Goal: Task Accomplishment & Management: Manage account settings

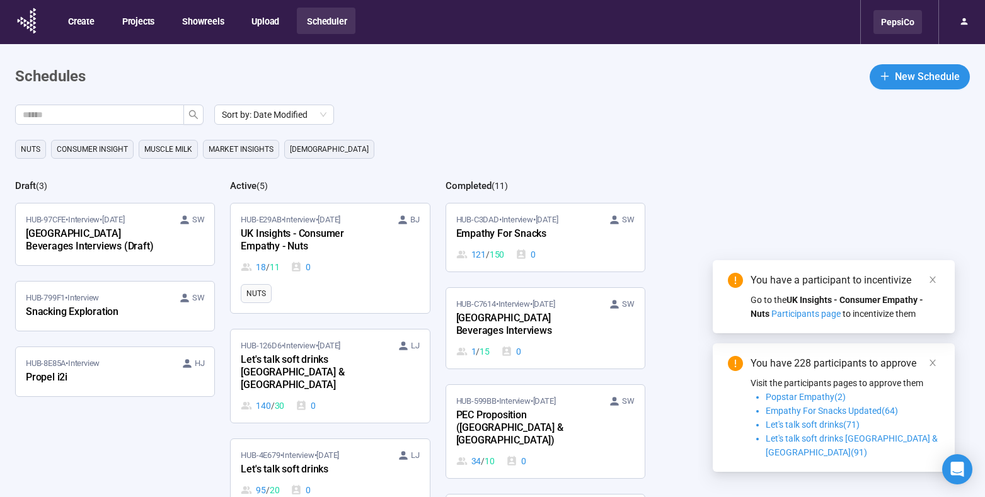
click at [898, 29] on div "PepsiCo" at bounding box center [898, 22] width 49 height 24
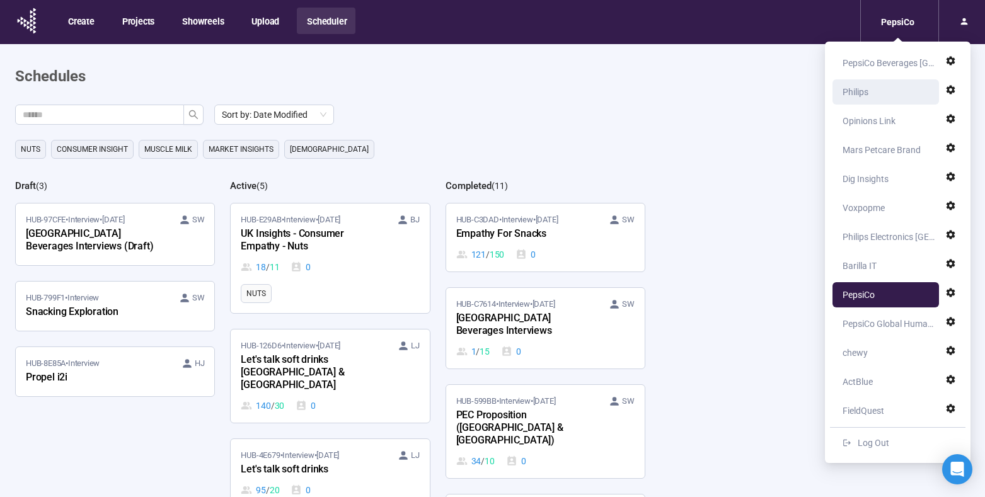
click at [874, 87] on div "Philips" at bounding box center [889, 91] width 93 height 25
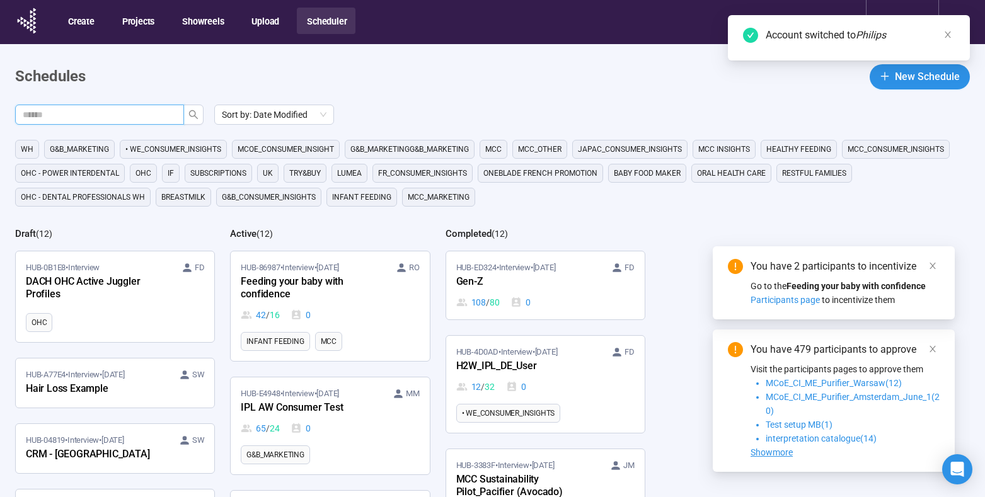
click at [151, 118] on input "text" at bounding box center [95, 115] width 144 height 14
click at [299, 385] on link "HUB-E4948 • Interview • Sep 3 MM IPL AW Consumer Test 65 / 24 0 G&B_MARKETING" at bounding box center [330, 426] width 199 height 97
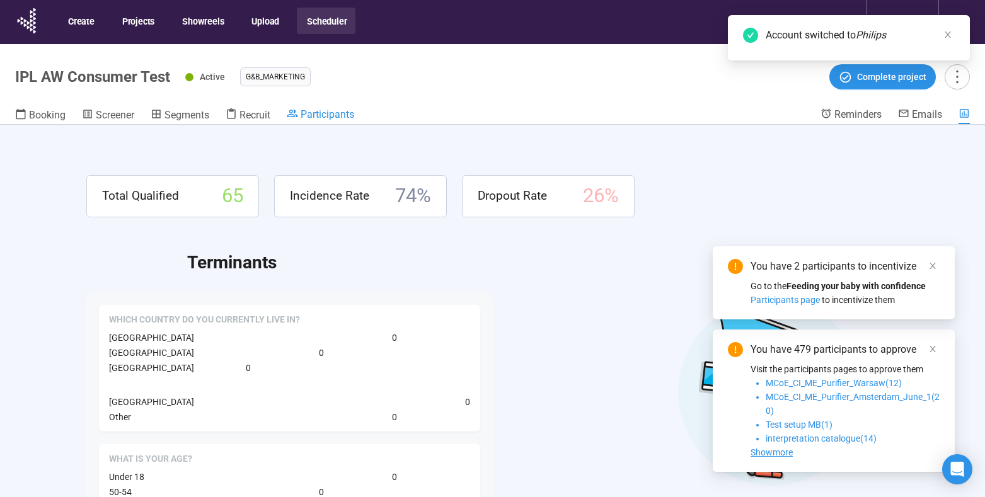
click at [315, 117] on span "Participants" at bounding box center [328, 114] width 54 height 12
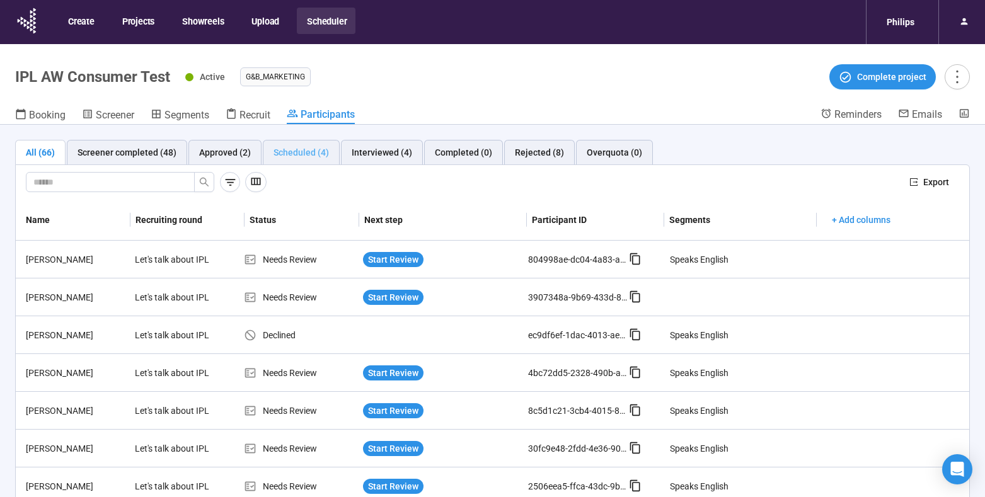
click at [300, 161] on div "Scheduled (4)" at bounding box center [301, 152] width 77 height 25
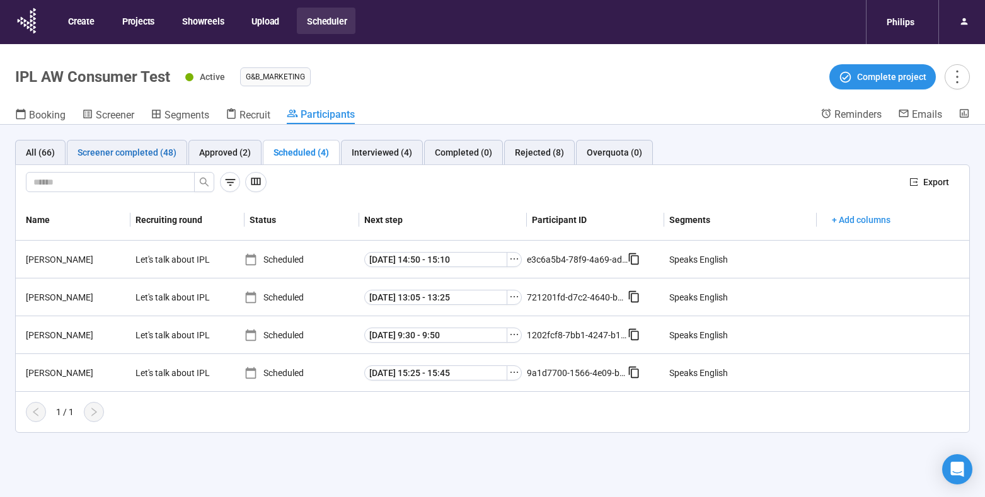
click at [134, 158] on div "Screener completed (48)" at bounding box center [127, 153] width 99 height 14
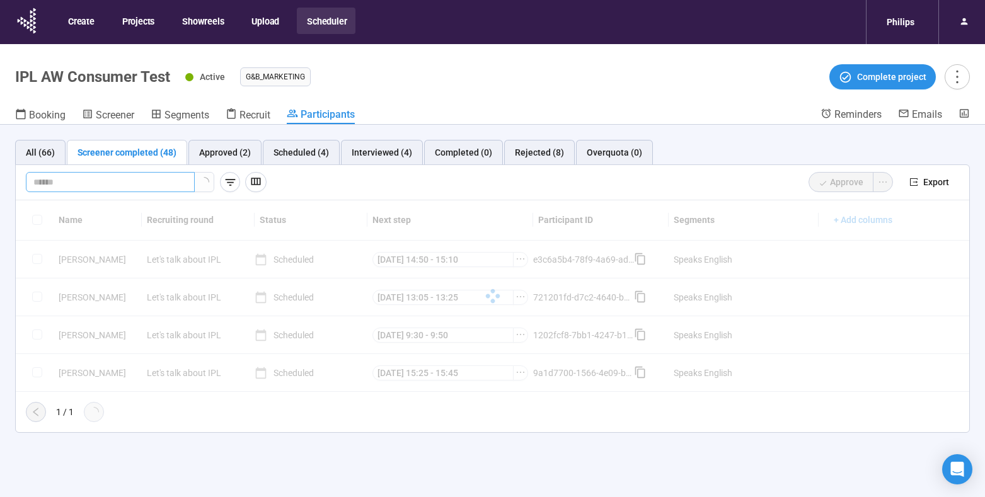
click at [95, 186] on input "text" at bounding box center [105, 182] width 144 height 14
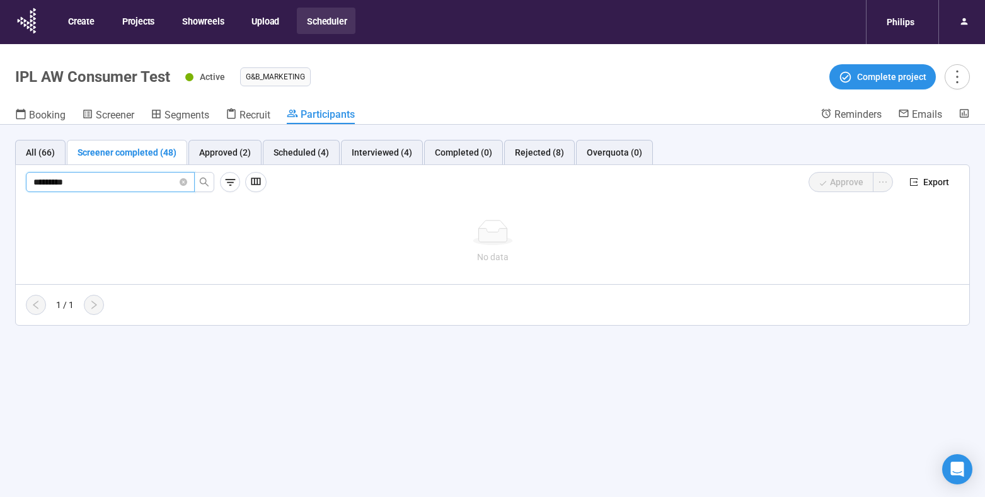
drag, startPoint x: 88, startPoint y: 182, endPoint x: 42, endPoint y: 180, distance: 46.7
click at [42, 180] on input "*********" at bounding box center [105, 182] width 144 height 14
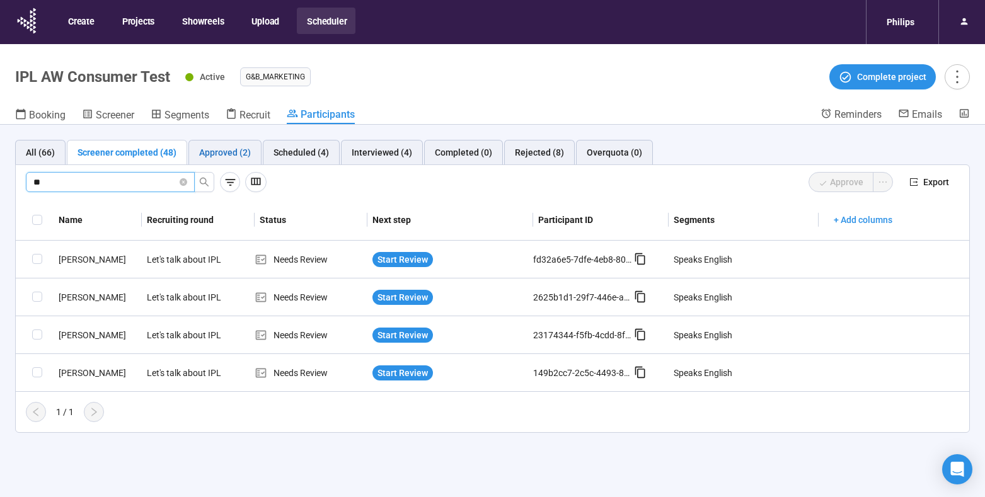
click at [215, 154] on div "Approved (2)" at bounding box center [225, 153] width 52 height 14
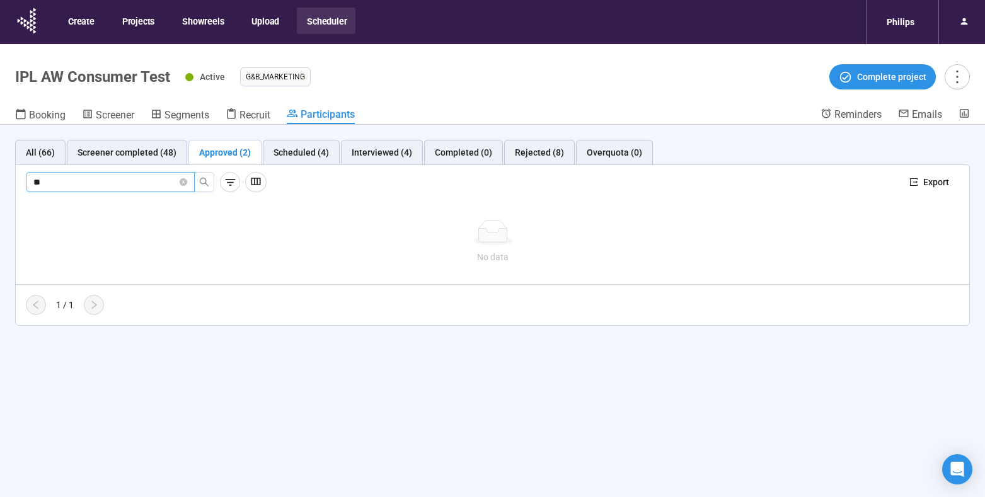
click at [101, 186] on input "**" at bounding box center [105, 182] width 144 height 14
type input "*"
click at [280, 150] on div "Scheduled (4)" at bounding box center [301, 153] width 55 height 14
click at [101, 181] on input "text" at bounding box center [105, 182] width 144 height 14
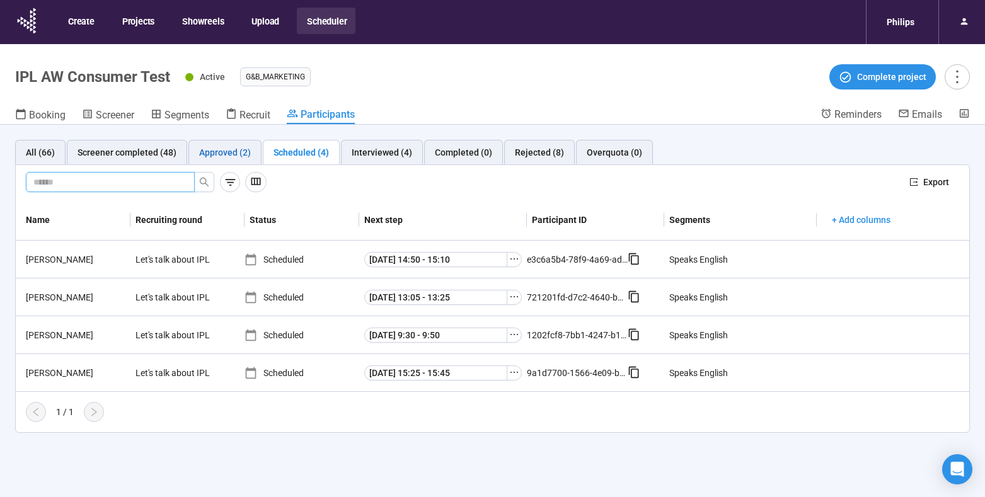
click at [217, 158] on div "Approved (2)" at bounding box center [225, 153] width 52 height 14
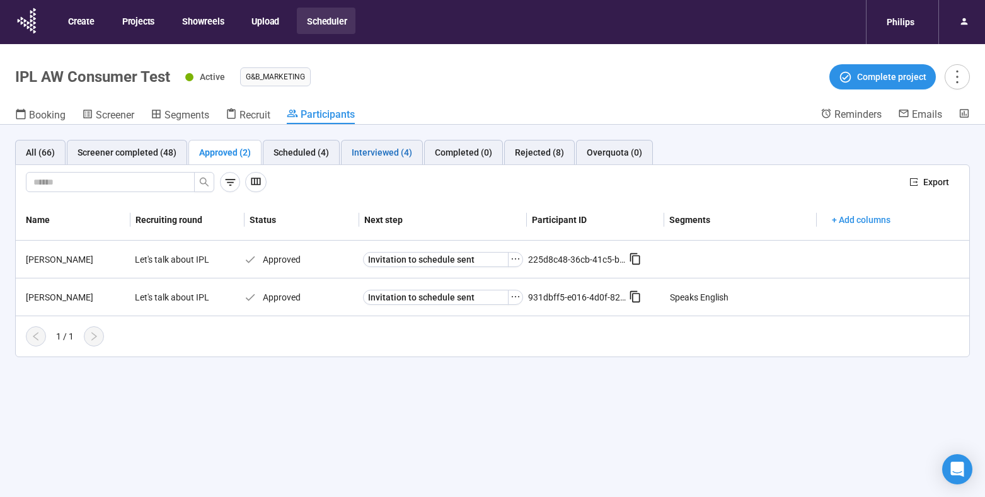
click at [383, 154] on div "Interviewed (4)" at bounding box center [382, 153] width 61 height 14
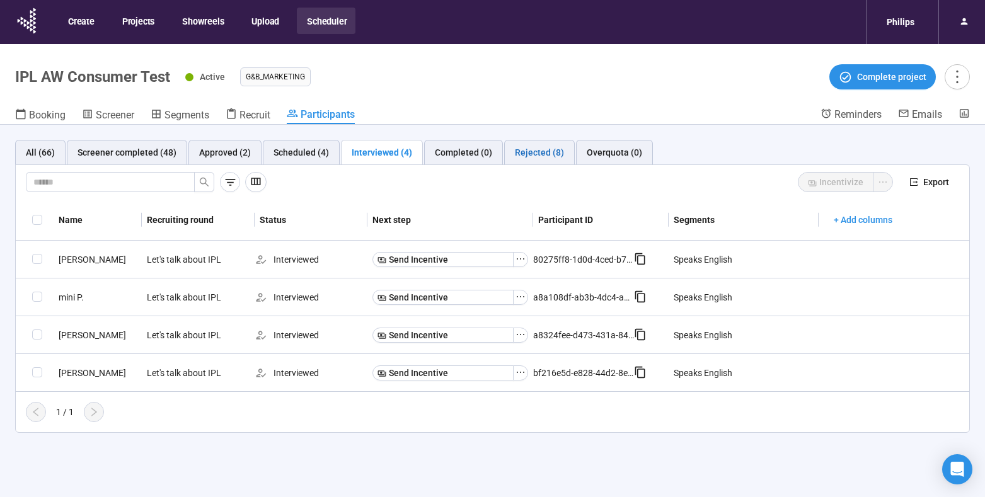
click at [555, 149] on div "Rejected (8)" at bounding box center [539, 153] width 49 height 14
